Goal: Book appointment/travel/reservation

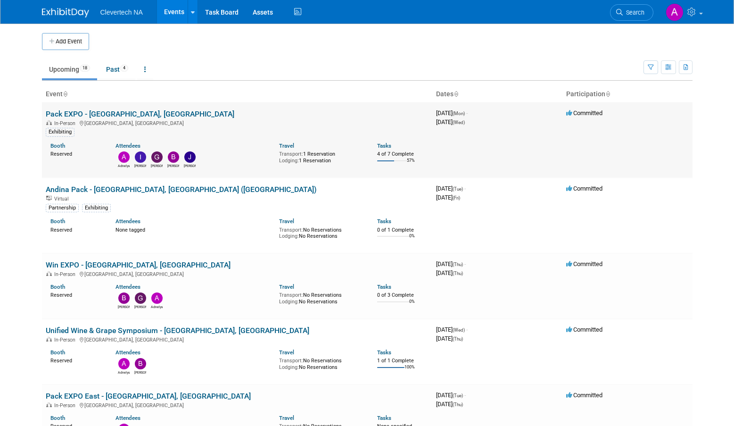
click at [88, 114] on link "Pack EXPO - [GEOGRAPHIC_DATA], [GEOGRAPHIC_DATA]" at bounding box center [140, 113] width 189 height 9
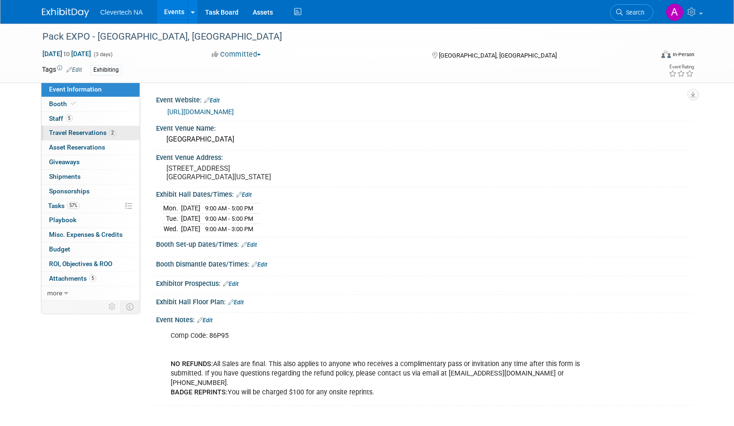
click at [74, 129] on span "Travel Reservations 2" at bounding box center [82, 133] width 67 height 8
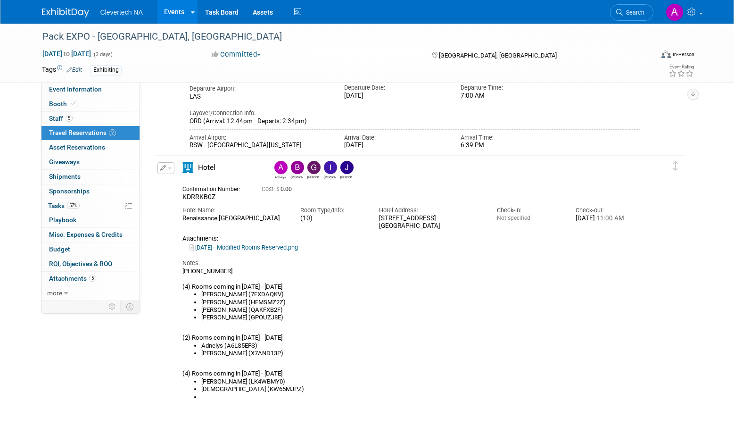
scroll to position [236, 0]
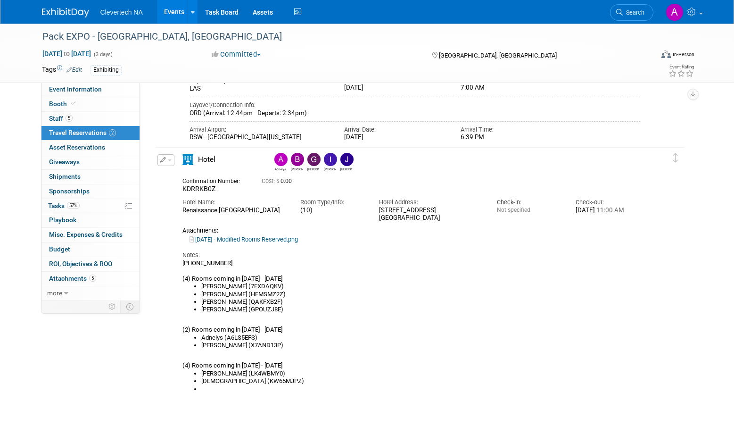
click at [230, 311] on li "Ildiko (GPOUZJ8E)" at bounding box center [420, 309] width 439 height 8
copy li "GPOUZJ8E"
click at [198, 189] on span "KDRRKB0Z" at bounding box center [198, 189] width 33 height 8
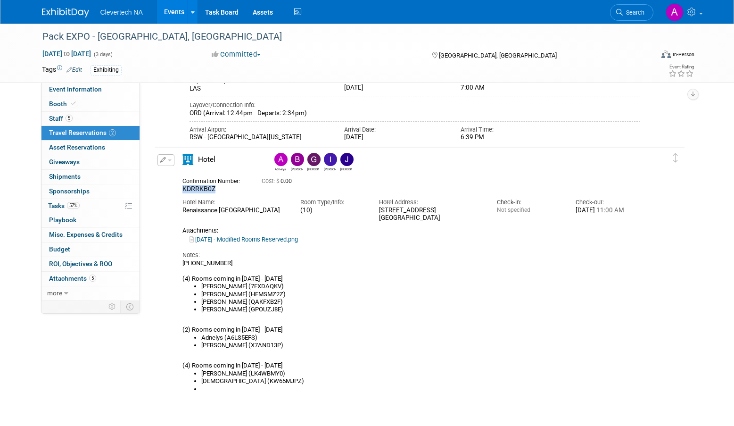
copy span "KDRRKB0Z"
click at [257, 242] on link "7.16.2025 - Modified Rooms Reserved.png" at bounding box center [243, 239] width 108 height 7
click at [232, 311] on li "Ildiko (GPOUZJ8E)" at bounding box center [420, 309] width 439 height 8
copy li "GPOUZJ8E"
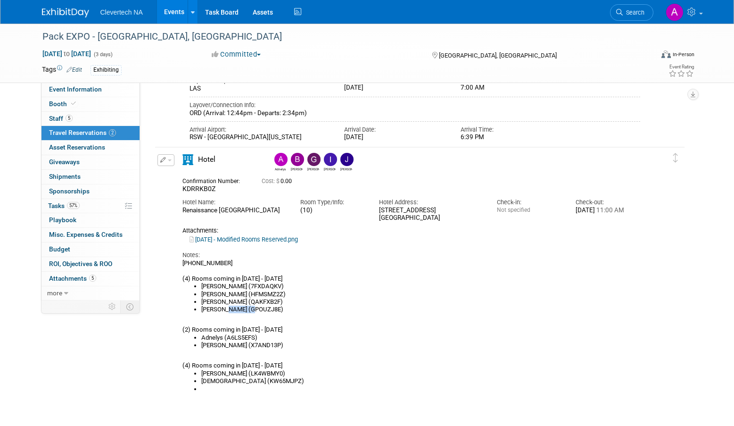
click at [240, 312] on li "Ildiko (GPOUZJ8E)" at bounding box center [420, 309] width 439 height 8
click at [168, 161] on span "button" at bounding box center [170, 160] width 4 height 2
click at [211, 180] on button "Edit Reservation" at bounding box center [198, 177] width 80 height 14
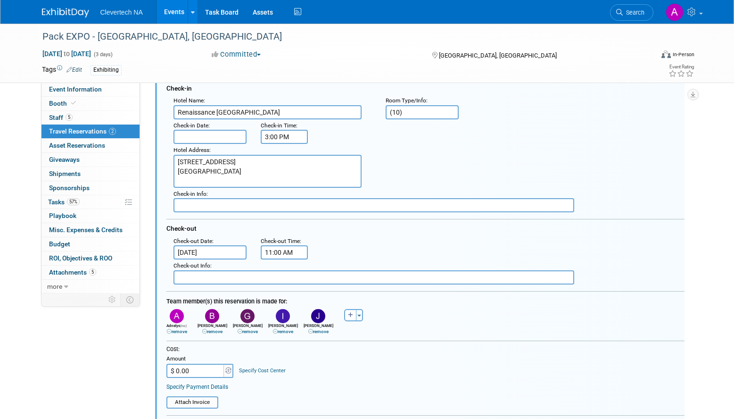
scroll to position [371, 0]
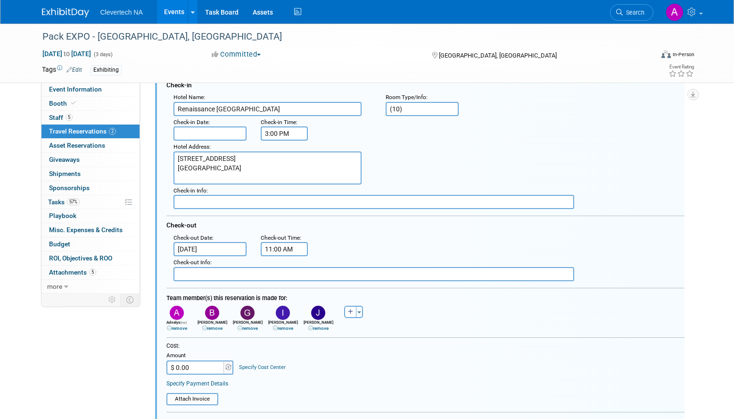
click at [193, 249] on input "Oct 2, 2025" at bounding box center [210, 249] width 74 height 14
click at [336, 248] on div ": Check-out Date : Oct 2, 2025 Check-out Time : 11:00 AM" at bounding box center [428, 243] width 525 height 25
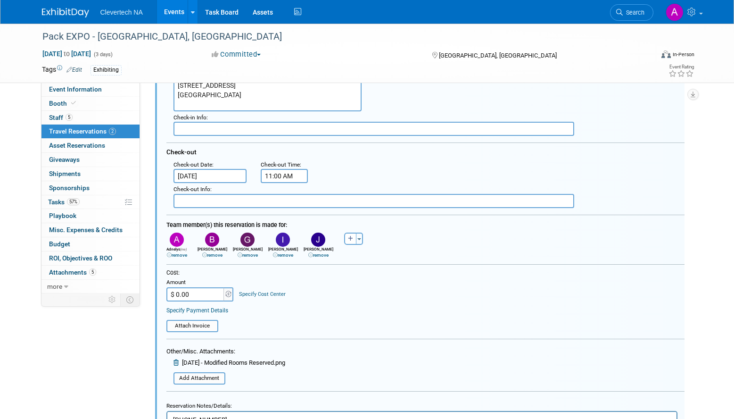
scroll to position [607, 0]
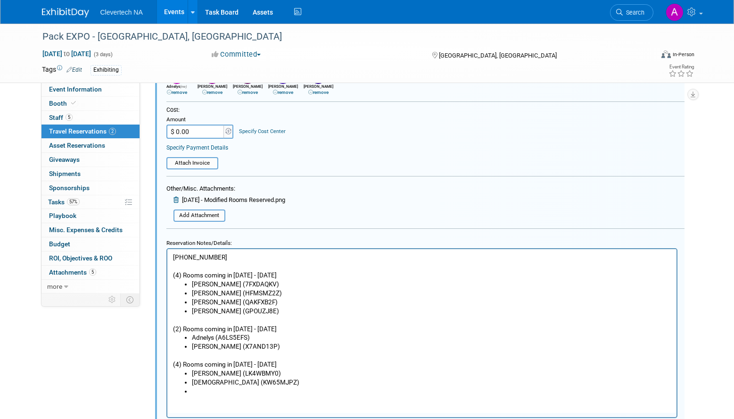
click at [236, 312] on li "Ildiko (GPOUZJ8E)" at bounding box center [430, 310] width 479 height 9
drag, startPoint x: 245, startPoint y: 309, endPoint x: 189, endPoint y: 309, distance: 55.1
click at [189, 309] on ul "Alex Florio (7FXDAQKV) Beth (HFMSMZ2Z) Jean (QAKFXB2F) Ildiko (GPOUZJ8E)" at bounding box center [421, 297] width 498 height 36
click at [244, 307] on li "Ildiko (GPOUZJ8E)" at bounding box center [430, 310] width 479 height 9
click at [177, 273] on p "(702)784-5700 (4) Rooms coming in Friday 9/26 - 10/2" at bounding box center [421, 265] width 498 height 27
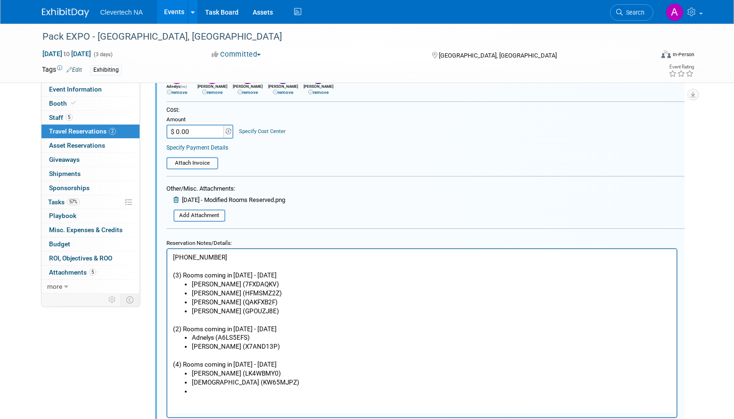
click at [255, 308] on li "Ildiko (GPOUZJ8E)" at bounding box center [430, 310] width 479 height 9
drag, startPoint x: 269, startPoint y: 280, endPoint x: 165, endPoint y: 273, distance: 103.9
click at [167, 273] on html "(702)784-5700 (3) Rooms coming in Friday 9/26 - 10/2 Alex Florio (7FXDAQKV) Bet…" at bounding box center [421, 321] width 509 height 147
copy body "(3) Rooms coming in Friday 9/26 - 10/2 Alex Florio (7FXDAQKV)"
click at [256, 311] on li "Ildiko (GPOUZJ8E)" at bounding box center [430, 310] width 479 height 9
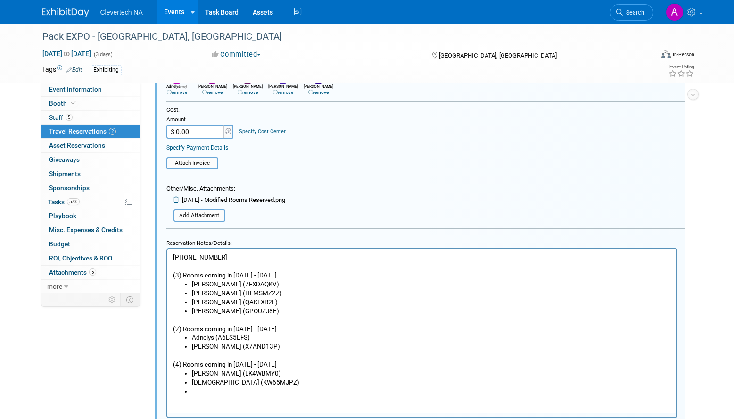
click at [266, 345] on li "Giorgio (X7AND13P)" at bounding box center [430, 345] width 479 height 9
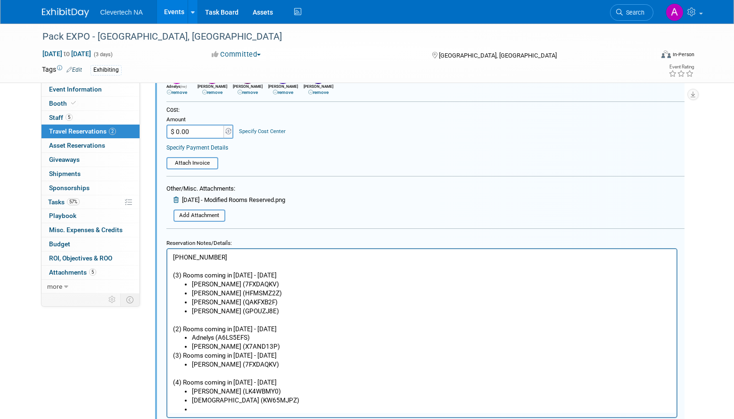
click at [178, 357] on p "(3) Rooms coming in Friday 9/26 - 10/2" at bounding box center [421, 354] width 498 height 9
drag, startPoint x: 248, startPoint y: 309, endPoint x: 187, endPoint y: 311, distance: 61.3
click at [187, 311] on ul "Alex Florio (7FXDAQKV) Beth (HFMSMZ2Z) Jean (QAKFXB2F) Ildiko (GPOUZJ8E)" at bounding box center [421, 297] width 498 height 36
copy li "Ildiko (GPOUZJ8E)"
drag, startPoint x: 260, startPoint y: 364, endPoint x: 191, endPoint y: 365, distance: 69.3
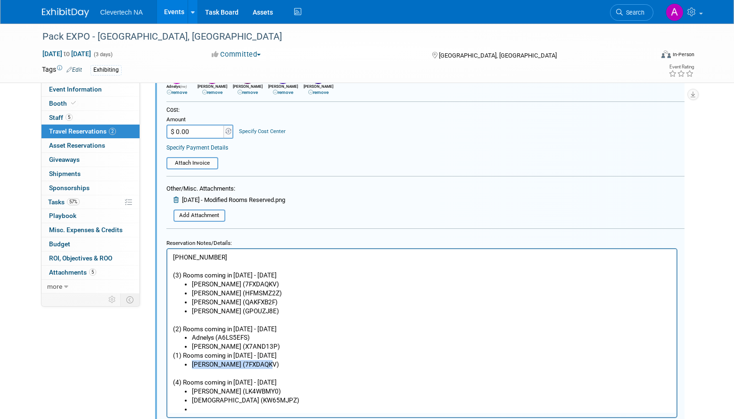
click at [191, 365] on li "Alex Florio (7FXDAQKV)" at bounding box center [430, 363] width 479 height 9
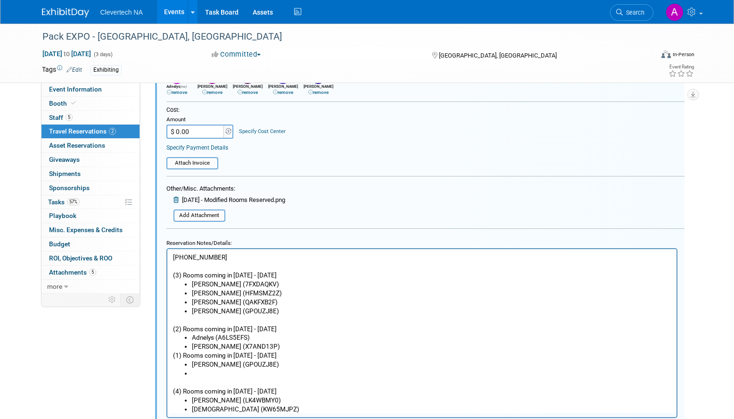
click at [234, 374] on li "Rich Text Area. Press ALT-0 for help." at bounding box center [430, 372] width 479 height 9
click at [254, 345] on li "Giorgio (X7AND13P)" at bounding box center [430, 345] width 479 height 9
drag, startPoint x: 247, startPoint y: 309, endPoint x: 178, endPoint y: 310, distance: 69.3
click at [178, 310] on ul "Alex Florio (7FXDAQKV) Beth (HFMSMZ2Z) Jean (QAKFXB2F) Ildiko (GPOUZJ8E)" at bounding box center [421, 297] width 498 height 36
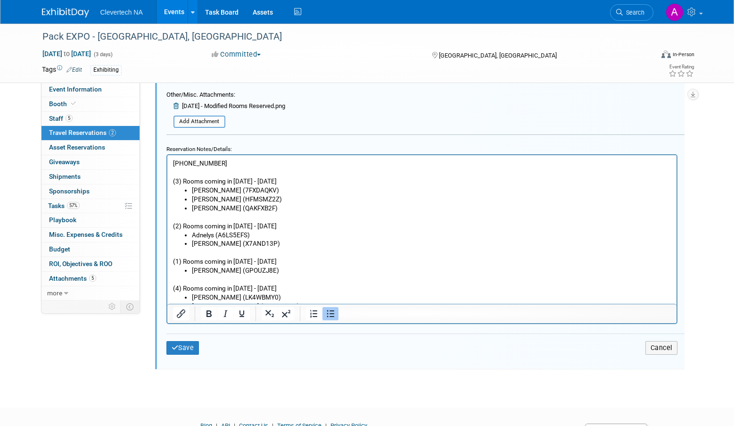
scroll to position [701, 0]
drag, startPoint x: 243, startPoint y: 267, endPoint x: 168, endPoint y: 256, distance: 76.2
click at [168, 256] on html "(702)784-5700 (3) Rooms coming in Friday 9/26 - 10/2 Alex Florio (7FXDAQKV) Bet…" at bounding box center [421, 236] width 509 height 164
click at [256, 266] on li "Ildiko (GPOUZJ8E)" at bounding box center [430, 269] width 479 height 9
click at [288, 258] on p "(1) Rooms coming in Friday 9/26 - 10/2" at bounding box center [421, 260] width 498 height 9
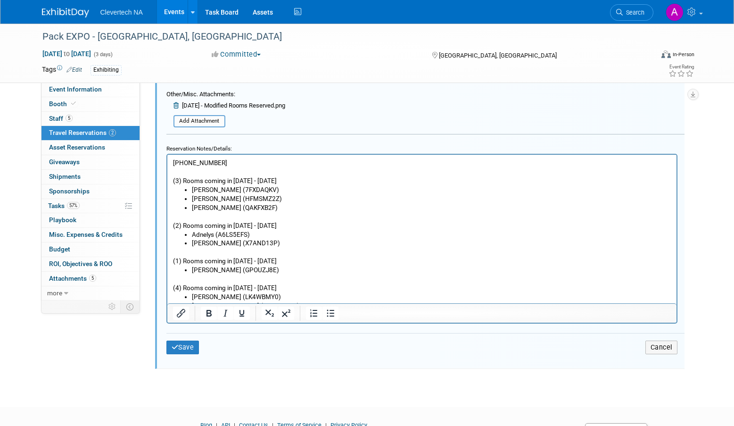
click at [263, 257] on p "(1) Rooms coming in Friday 9/26 - 10/3" at bounding box center [421, 260] width 498 height 9
drag, startPoint x: 254, startPoint y: 270, endPoint x: 328, endPoint y: 413, distance: 160.8
click at [167, 258] on html "(702)784-5700 (3) Rooms coming in Friday 9/26 - 10/2 Alex Florio (7FXDAQKV) Bet…" at bounding box center [421, 236] width 509 height 164
copy body "(1) Rooms coming in Friday 9/27 - 10/3 Ildiko (GPOUZJ8E)"
click at [204, 260] on p "(1) Rooms coming in Friday 9/27 - 10/3" at bounding box center [421, 260] width 498 height 9
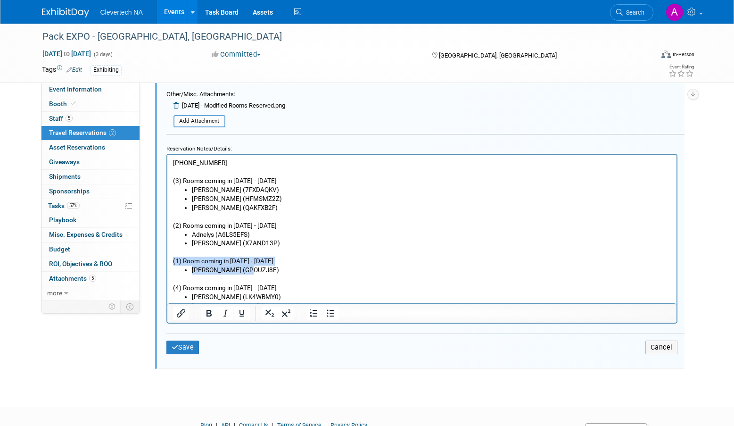
drag, startPoint x: 230, startPoint y: 267, endPoint x: 333, endPoint y: 412, distance: 177.8
click at [167, 257] on html "(702)784-5700 (3) Rooms coming in Friday 9/26 - 10/2 Alex Florio (7FXDAQKV) Bet…" at bounding box center [421, 236] width 509 height 164
copy body "(1) Room coming in Friday 9/27 - 10/3 Ildiko (GPOUZJ8E)"
click at [313, 277] on p "(4) Rooms coming in Sunday 9/28 - 10/2" at bounding box center [421, 283] width 498 height 18
click at [173, 345] on icon "submit" at bounding box center [175, 347] width 7 height 7
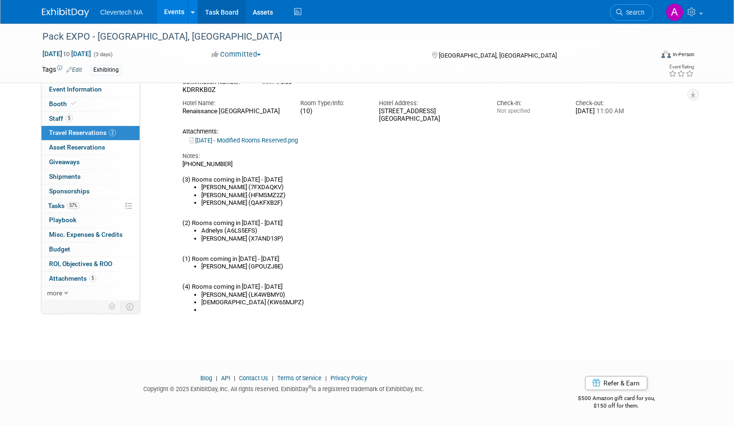
scroll to position [277, 0]
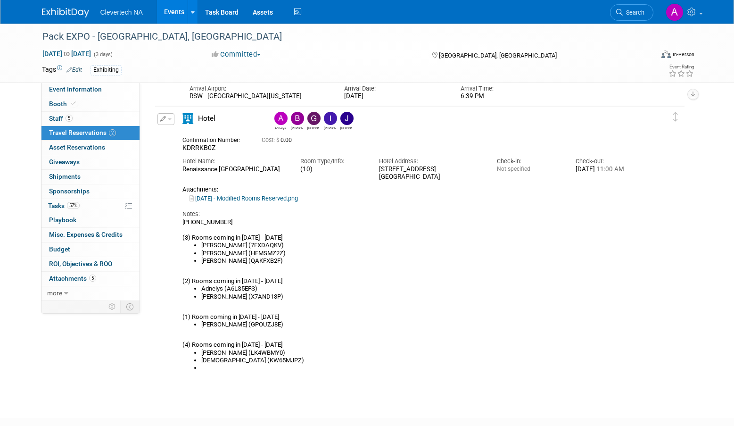
click at [194, 149] on span "KDRRKB0Z" at bounding box center [198, 148] width 33 height 8
copy span "KDRRKB0Z"
